Goal: Task Accomplishment & Management: Use online tool/utility

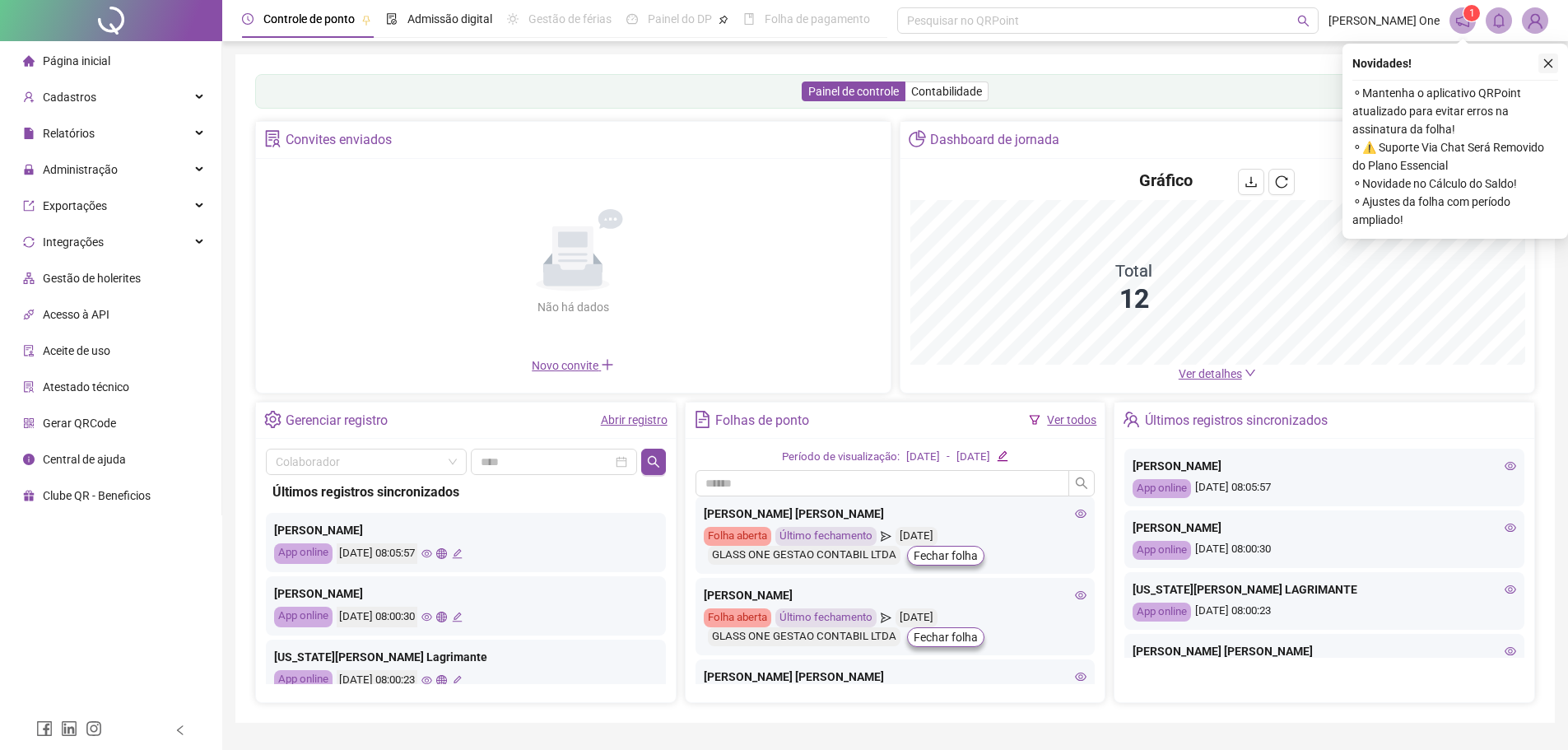
click at [1545, 62] on icon "close" at bounding box center [1547, 63] width 12 height 12
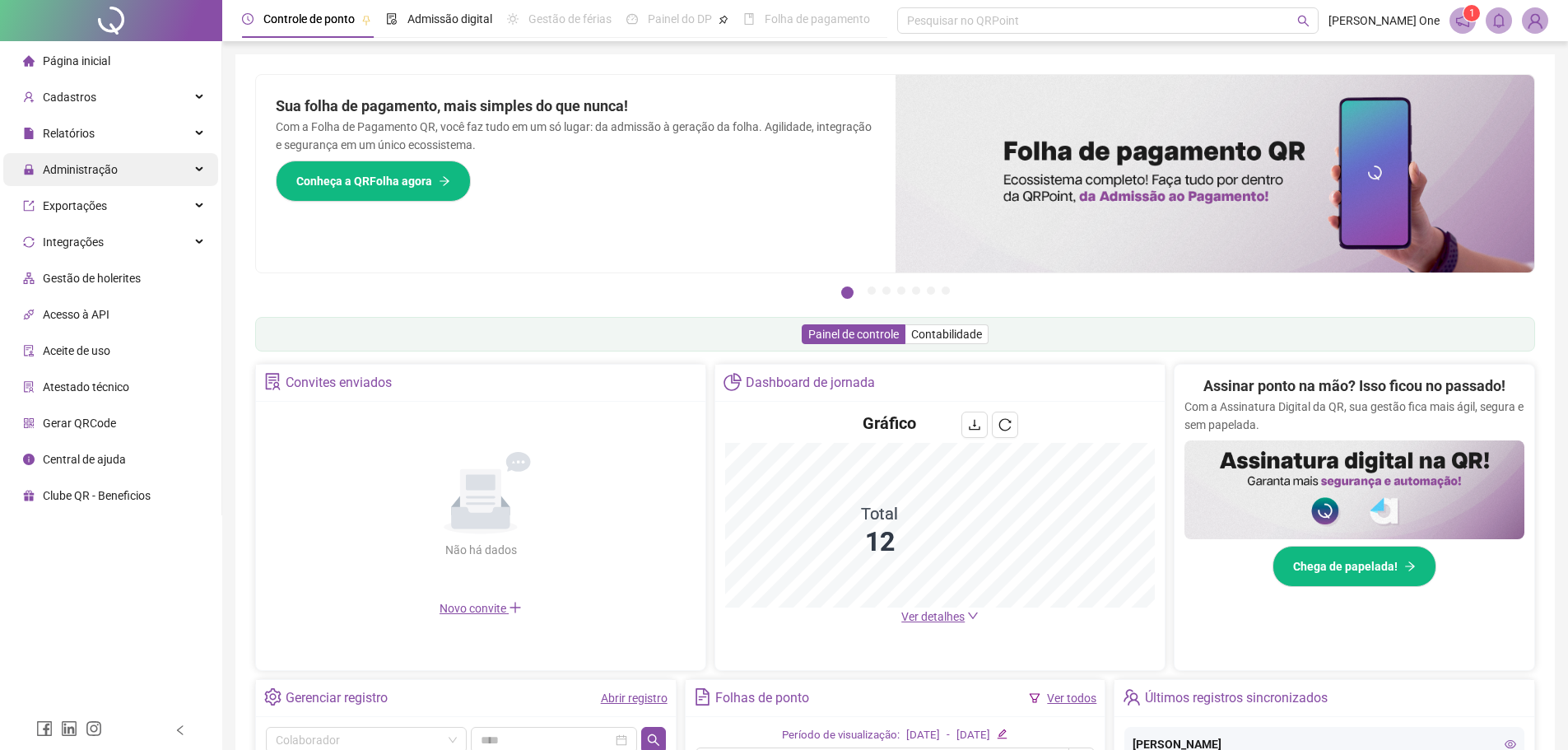
click at [118, 174] on div "Administração" at bounding box center [111, 170] width 215 height 33
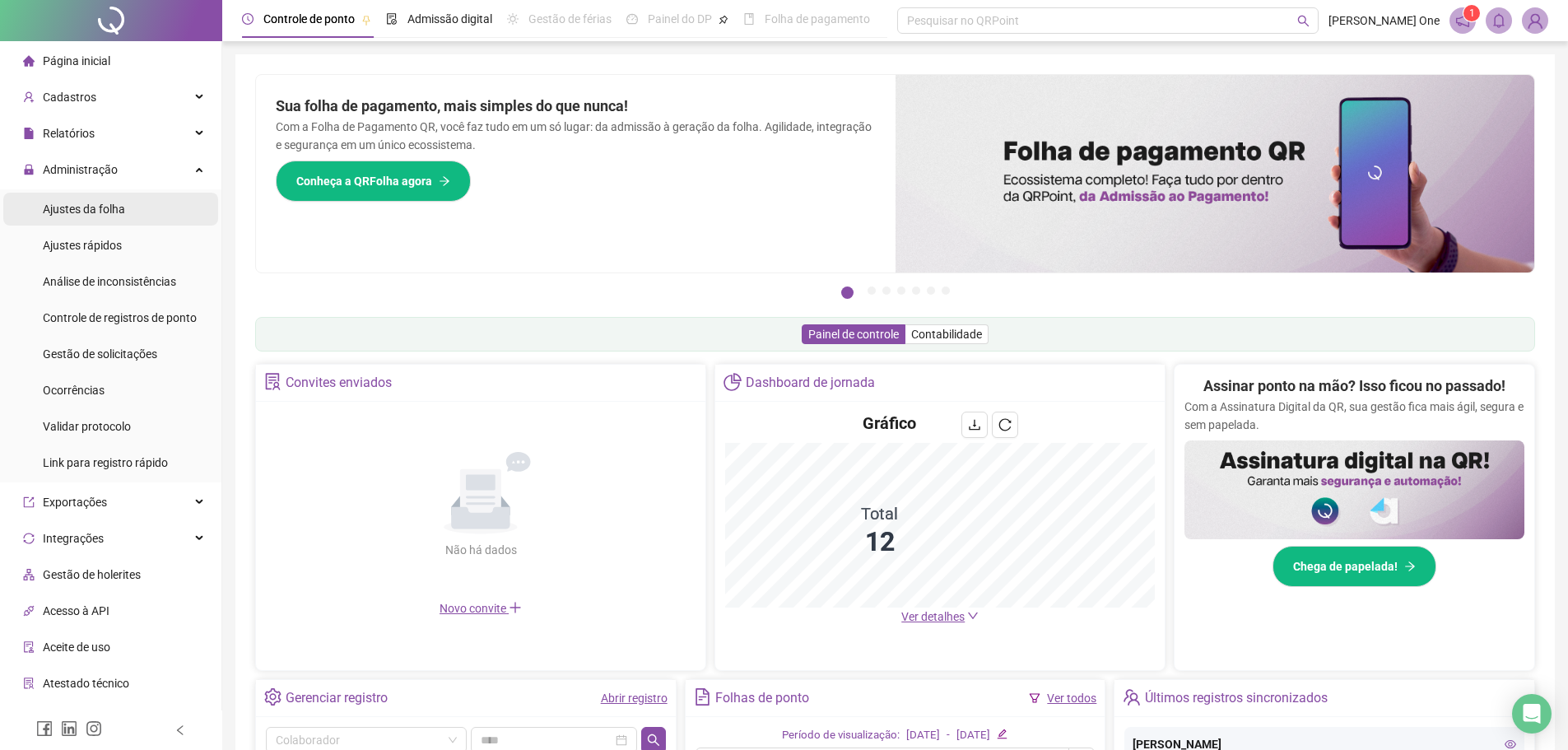
click at [129, 212] on li "Ajustes da folha" at bounding box center [111, 209] width 215 height 33
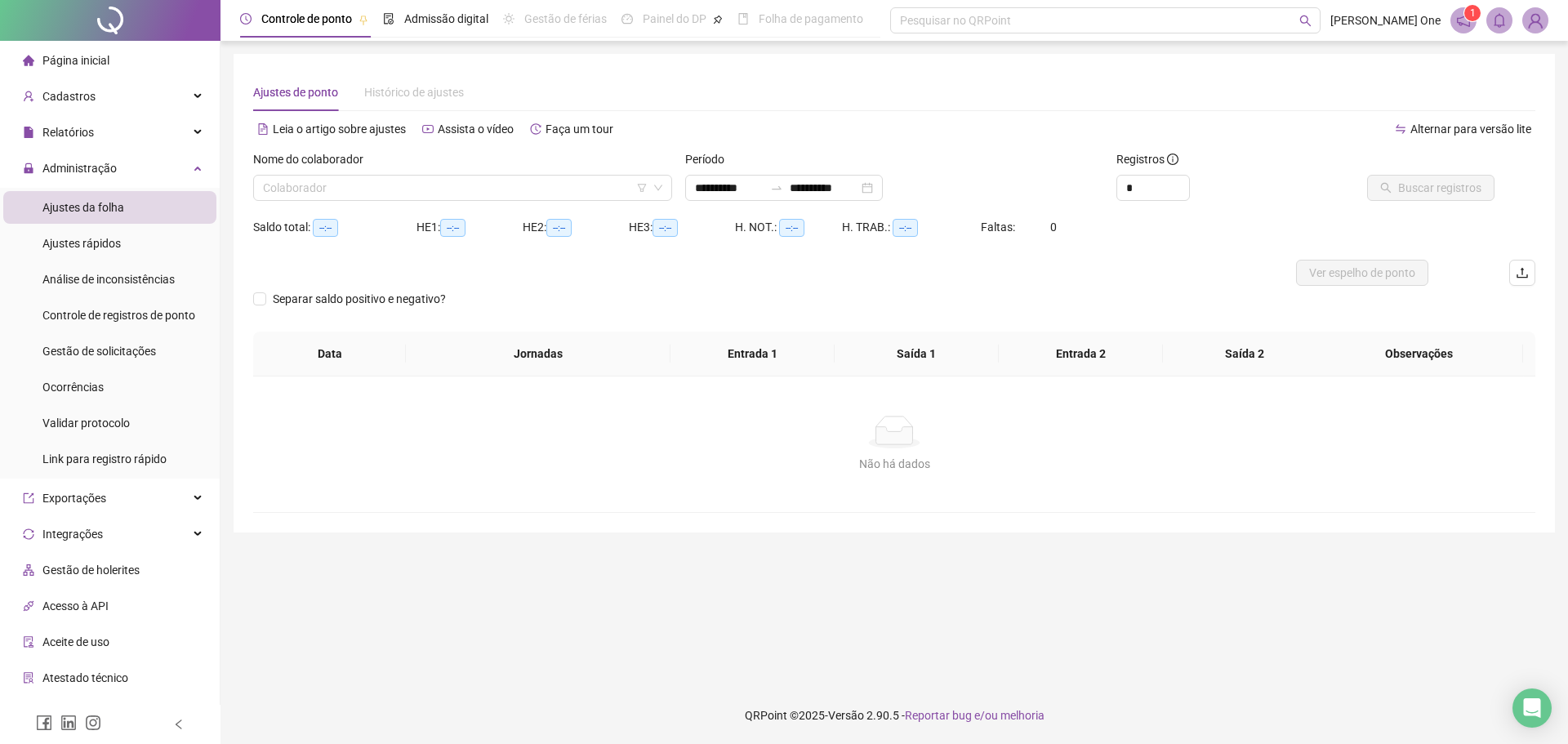
type input "**********"
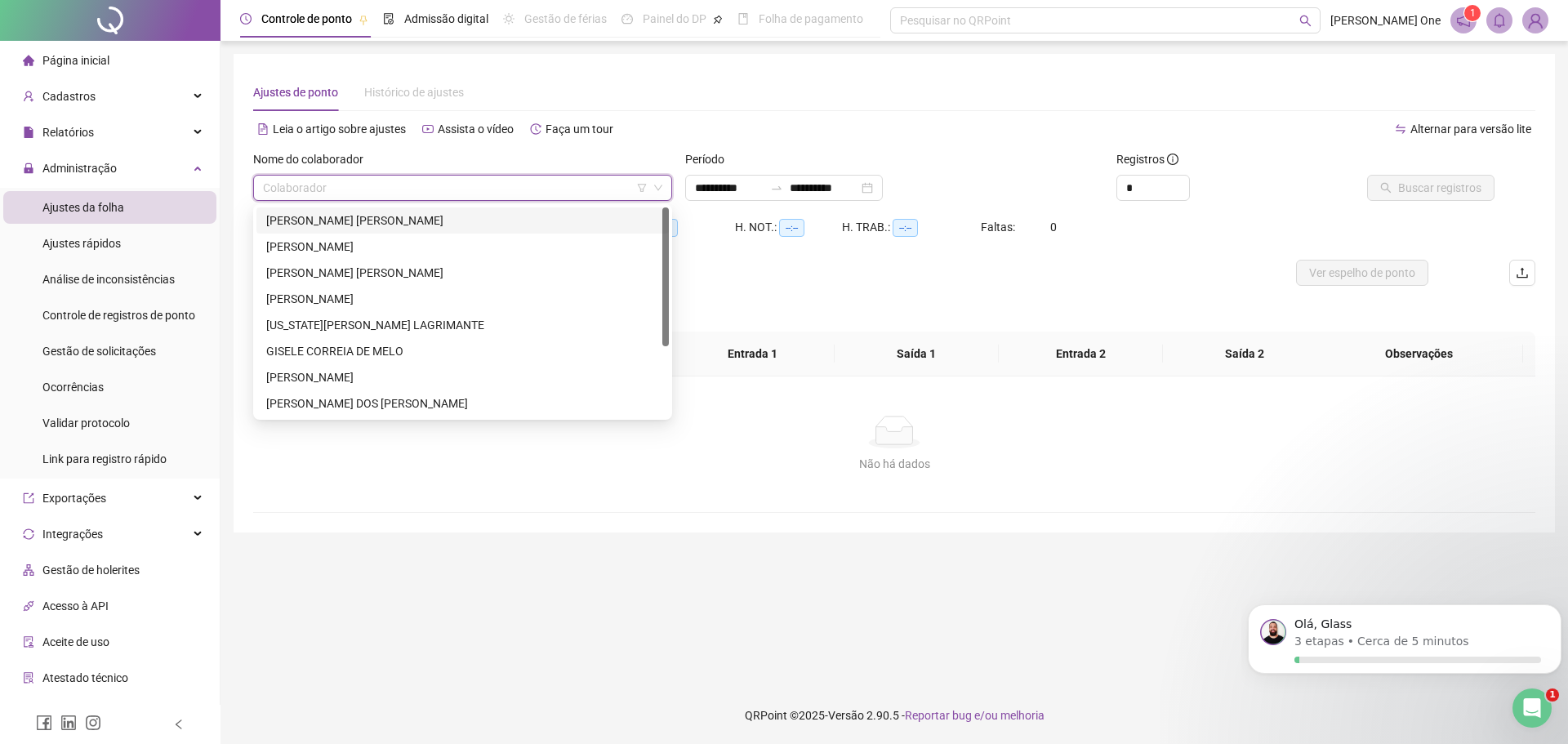
click at [483, 183] on input "search" at bounding box center [455, 188] width 384 height 25
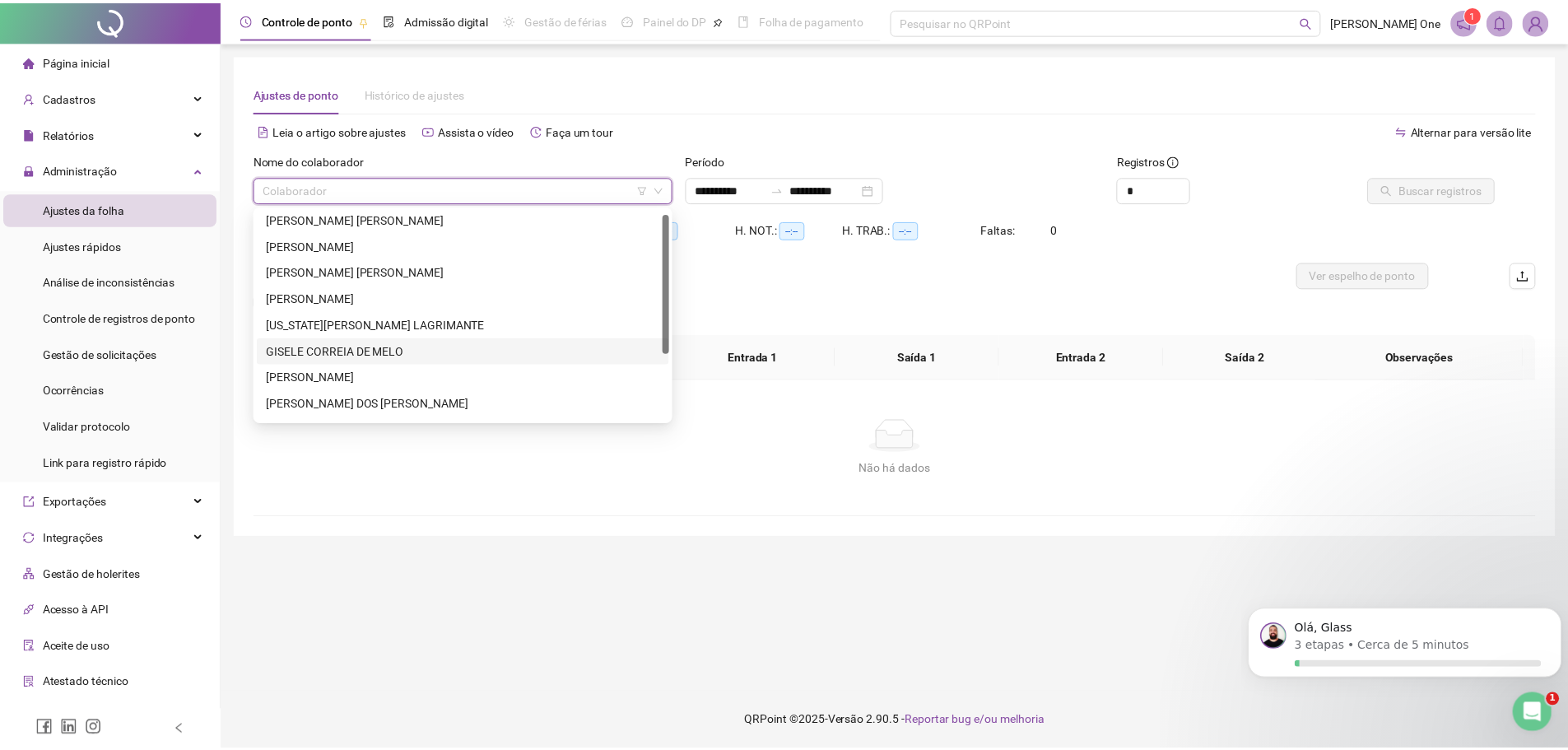
scroll to position [7, 0]
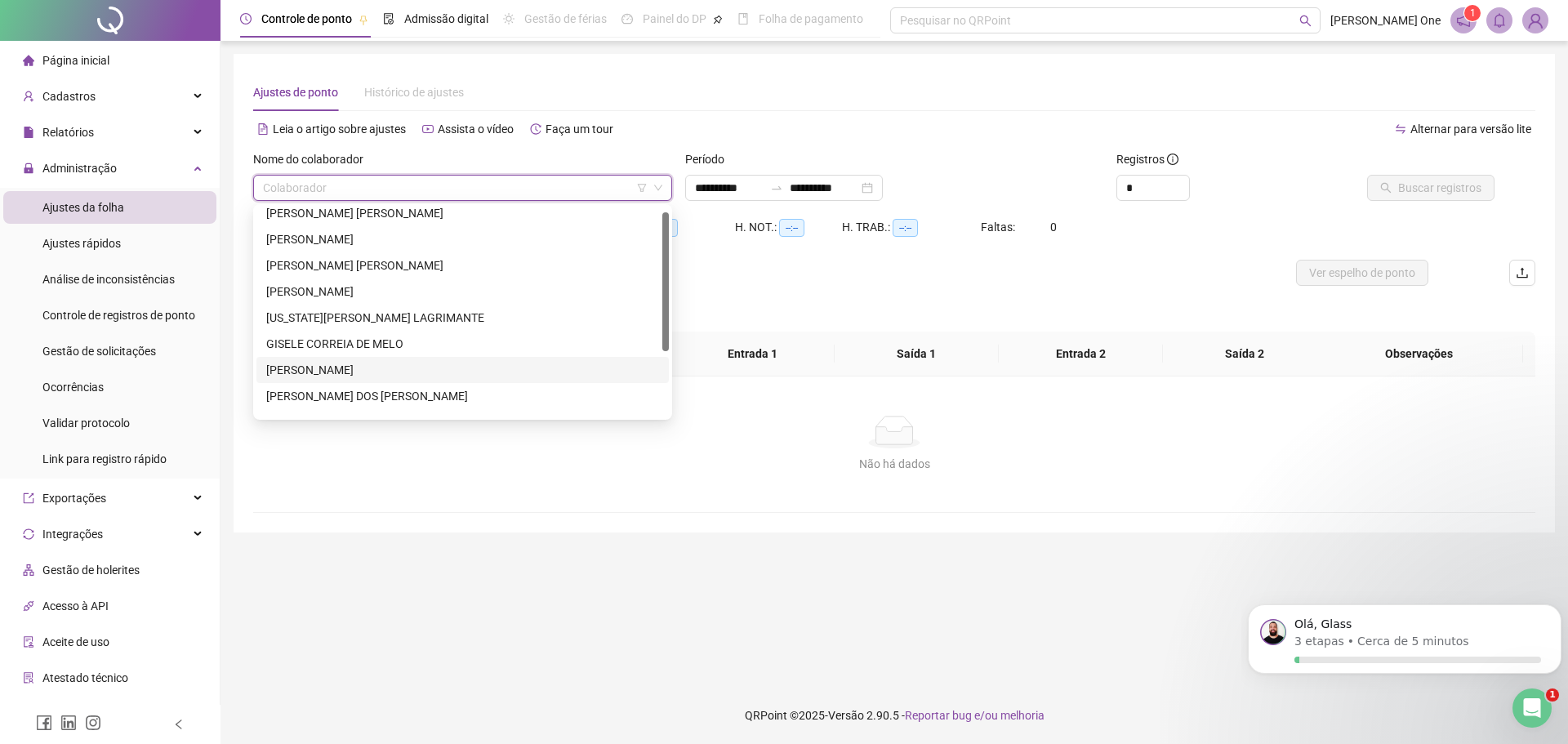
click at [438, 370] on div "[PERSON_NAME]" at bounding box center [463, 370] width 393 height 18
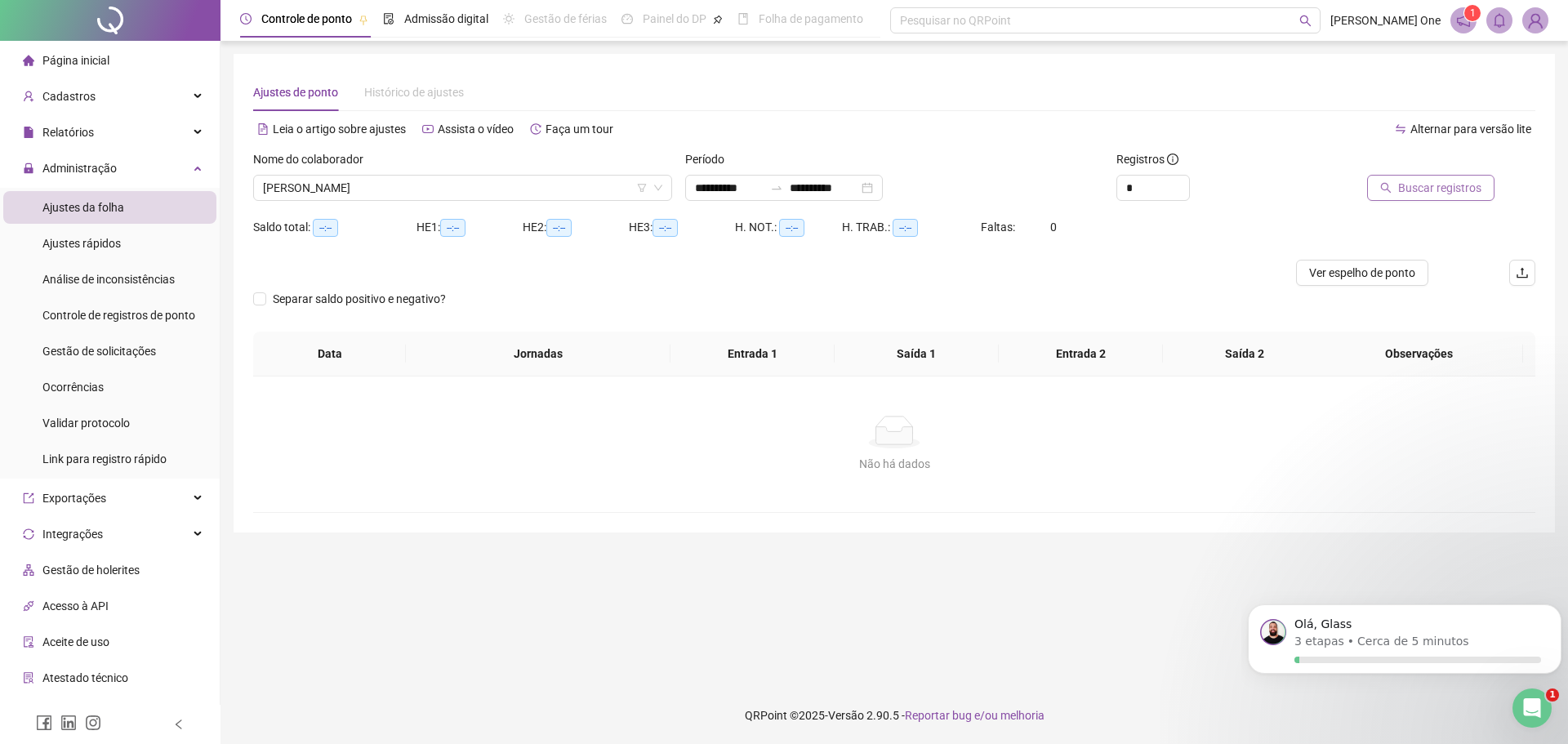
click at [1410, 178] on button "Buscar registros" at bounding box center [1432, 188] width 128 height 27
